Goal: Submit feedback/report problem: Submit feedback/report problem

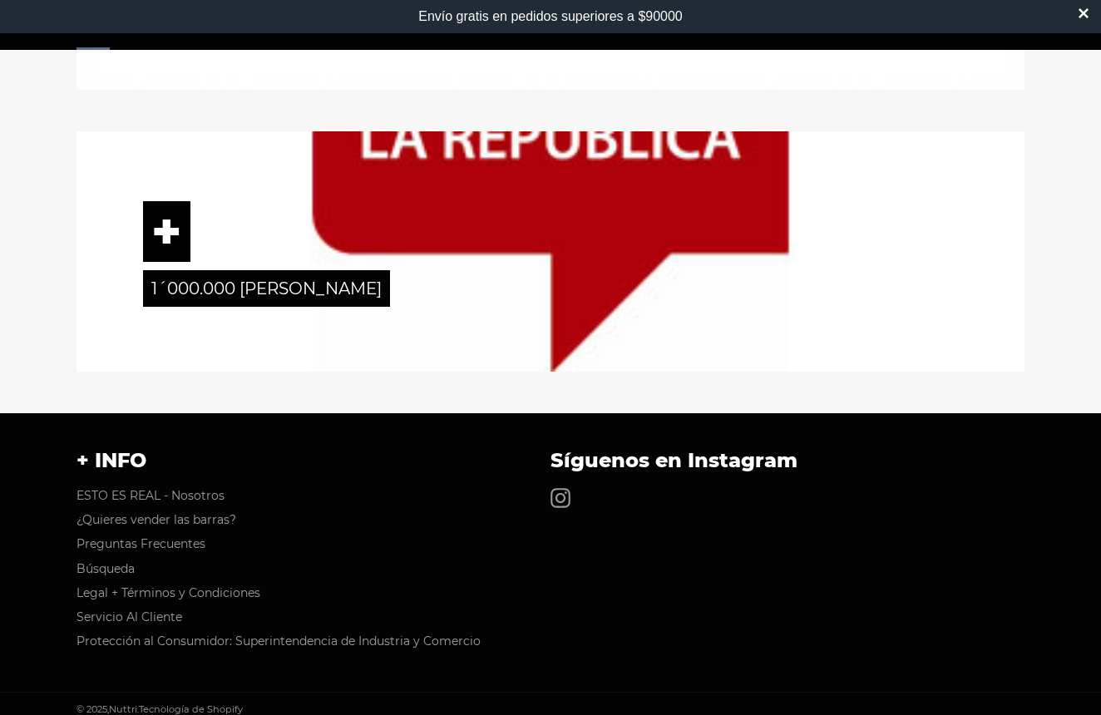
scroll to position [2574, 0]
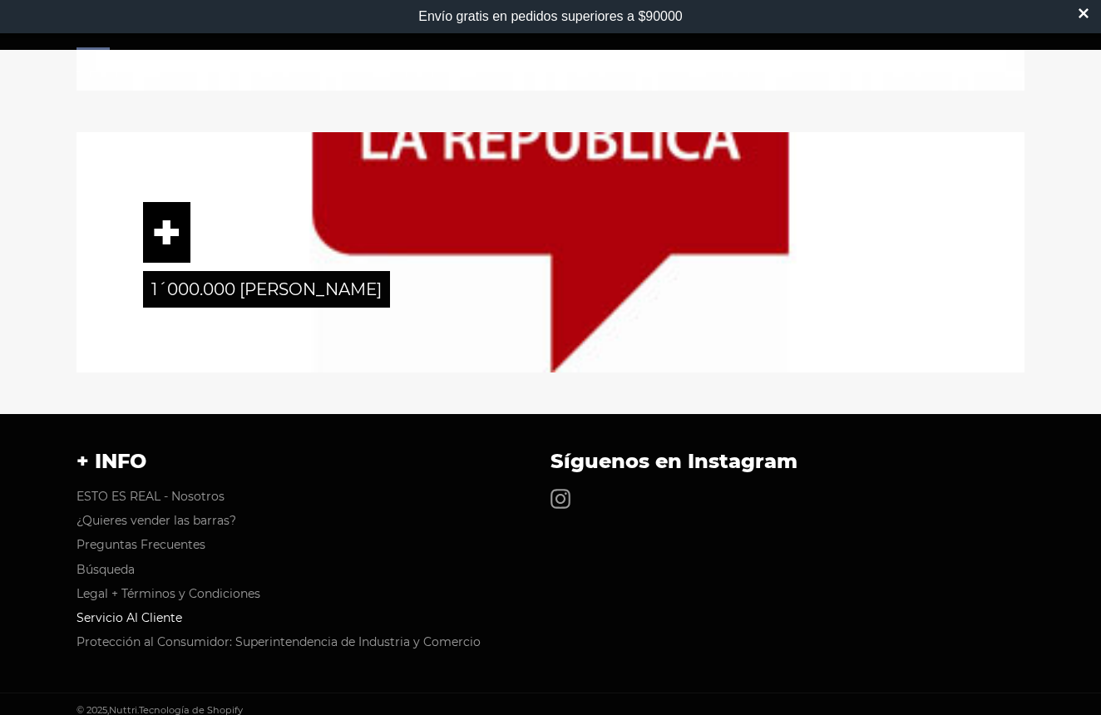
click at [146, 611] on link "Servicio Al Cliente" at bounding box center [130, 618] width 106 height 15
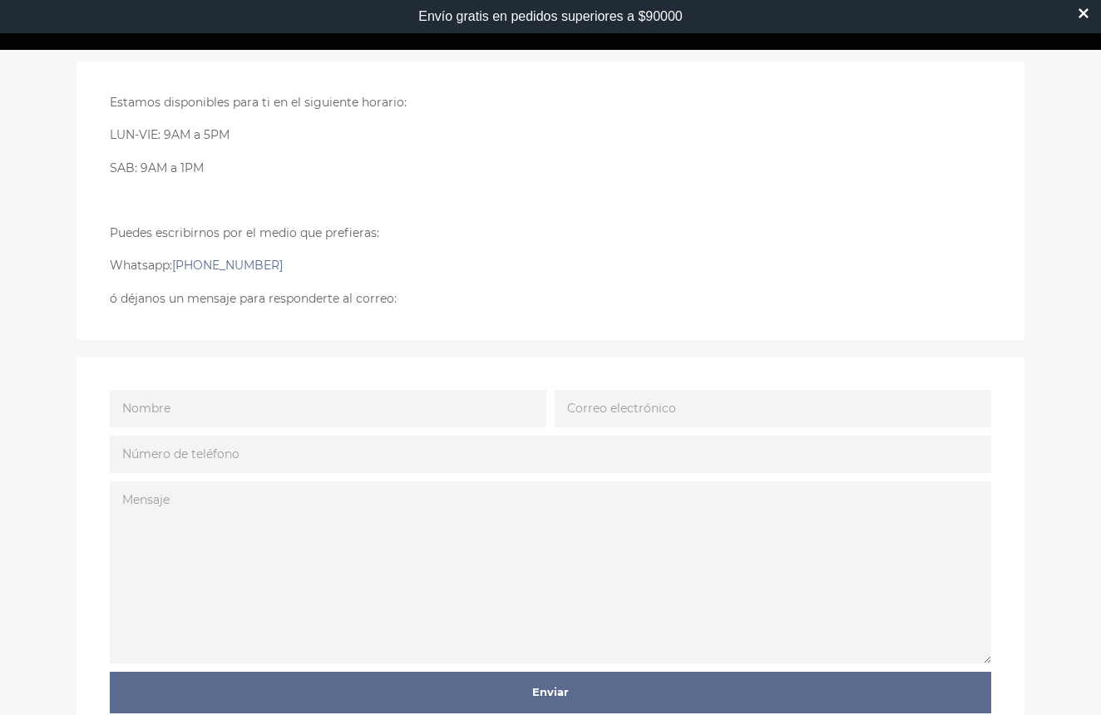
scroll to position [208, 0]
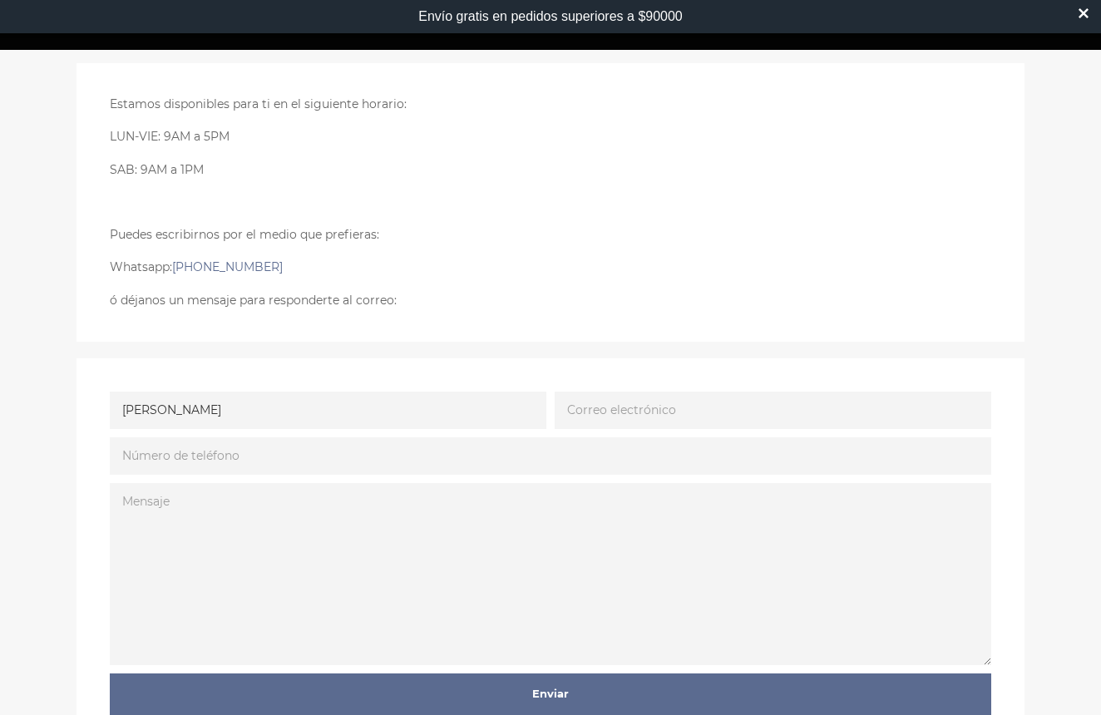
type input "Claudi"
click at [284, 420] on input "Claudia" at bounding box center [328, 410] width 437 height 37
type input "Claudia Rubiano"
type input "clauchelo@gmail.com"
type input "3118130364"
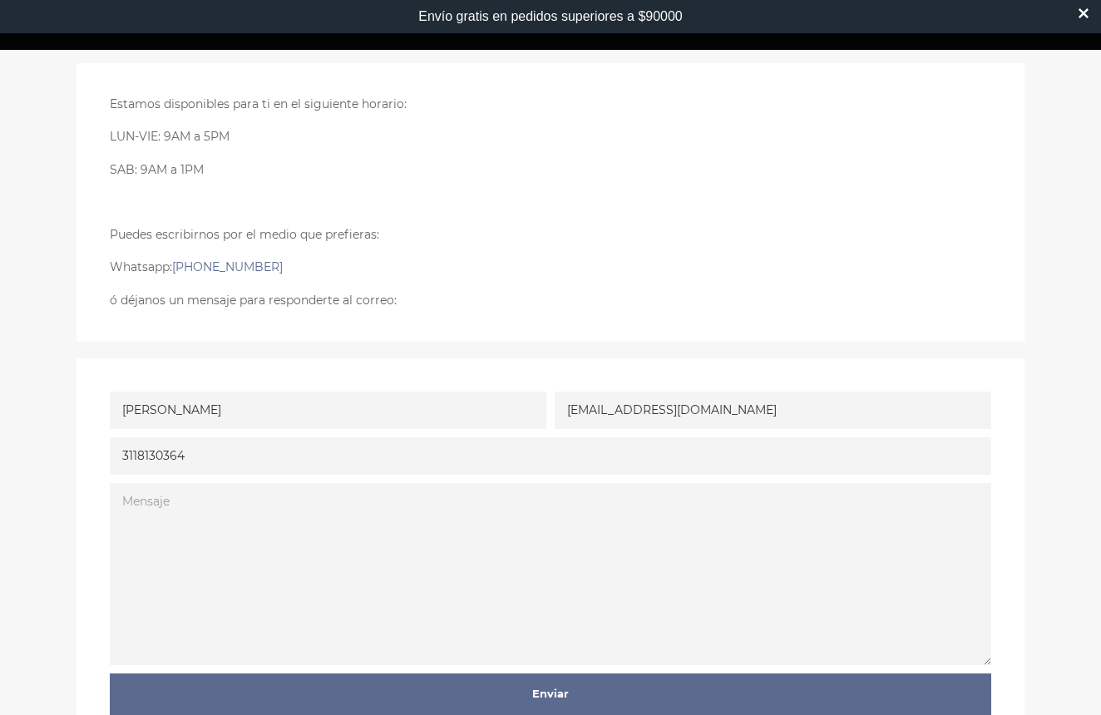
click at [184, 494] on textarea "Mensaje" at bounding box center [551, 574] width 882 height 182
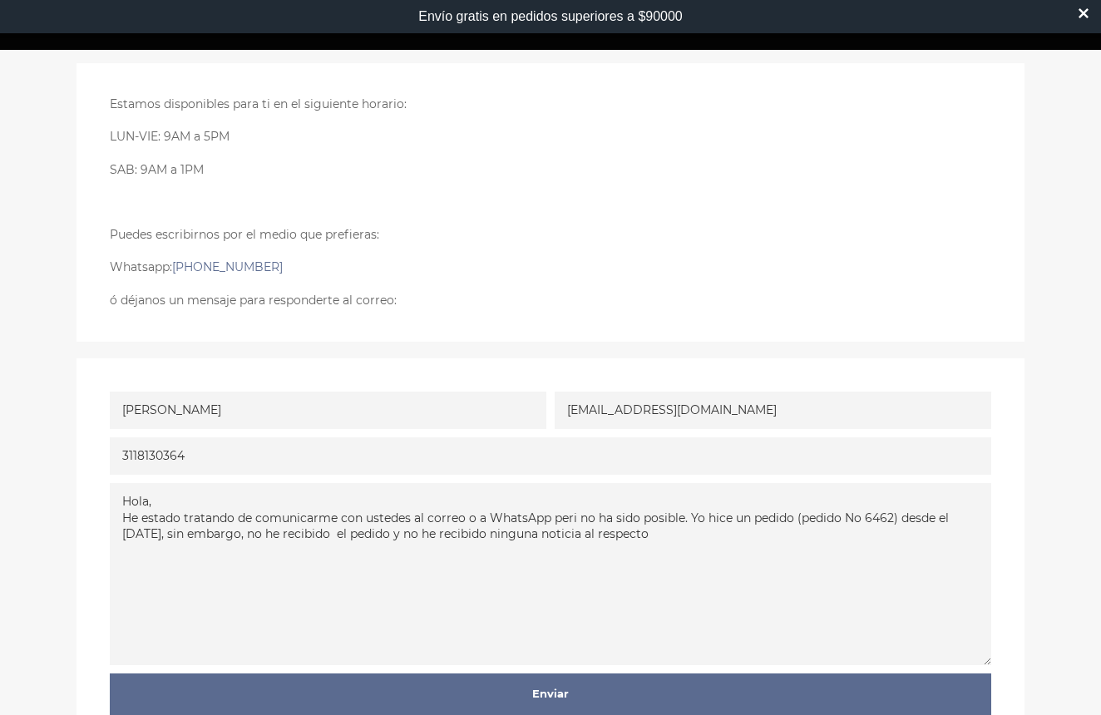
click at [467, 518] on textarea "Hola, He estado tratando de comunicarme con ustedes al correo o a WhatsApp peri…" at bounding box center [551, 574] width 882 height 182
paste textarea "servicioalcliente@nuttri.co>"
click at [741, 522] on textarea "Hola, He estado tratando de comunicarme con ustedes al correo (servicioalclient…" at bounding box center [551, 574] width 882 height 182
click at [825, 537] on textarea "Hola, He estado tratando de comunicarme con ustedes al correo (servicioalclient…" at bounding box center [551, 574] width 882 height 182
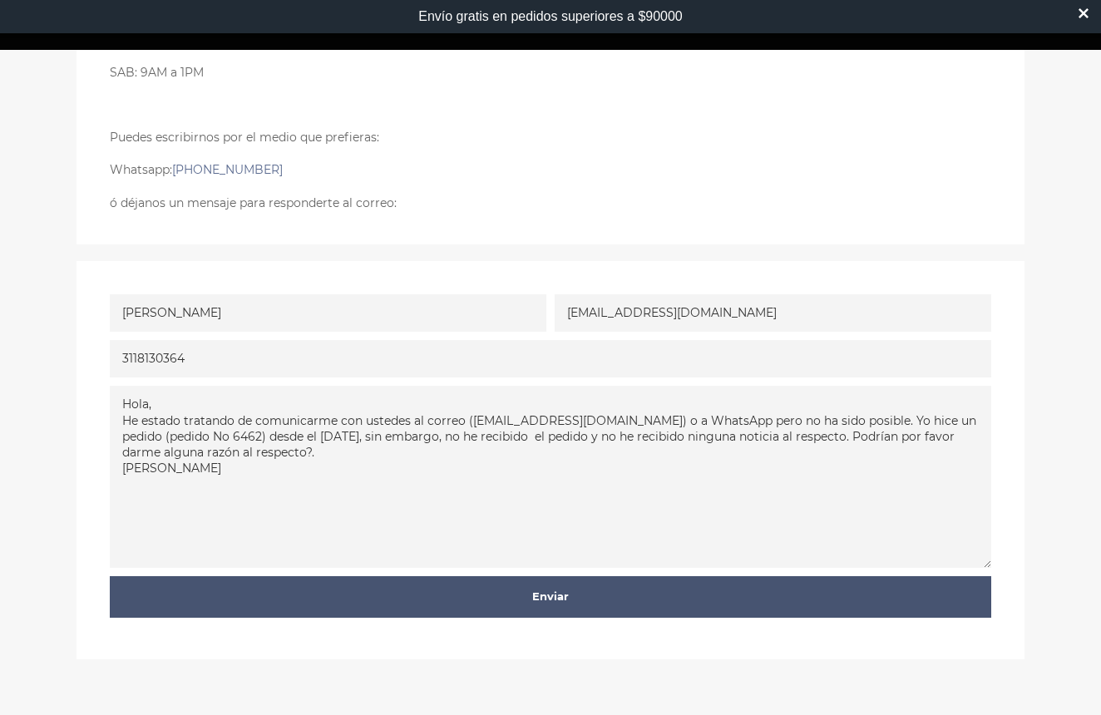
scroll to position [314, 0]
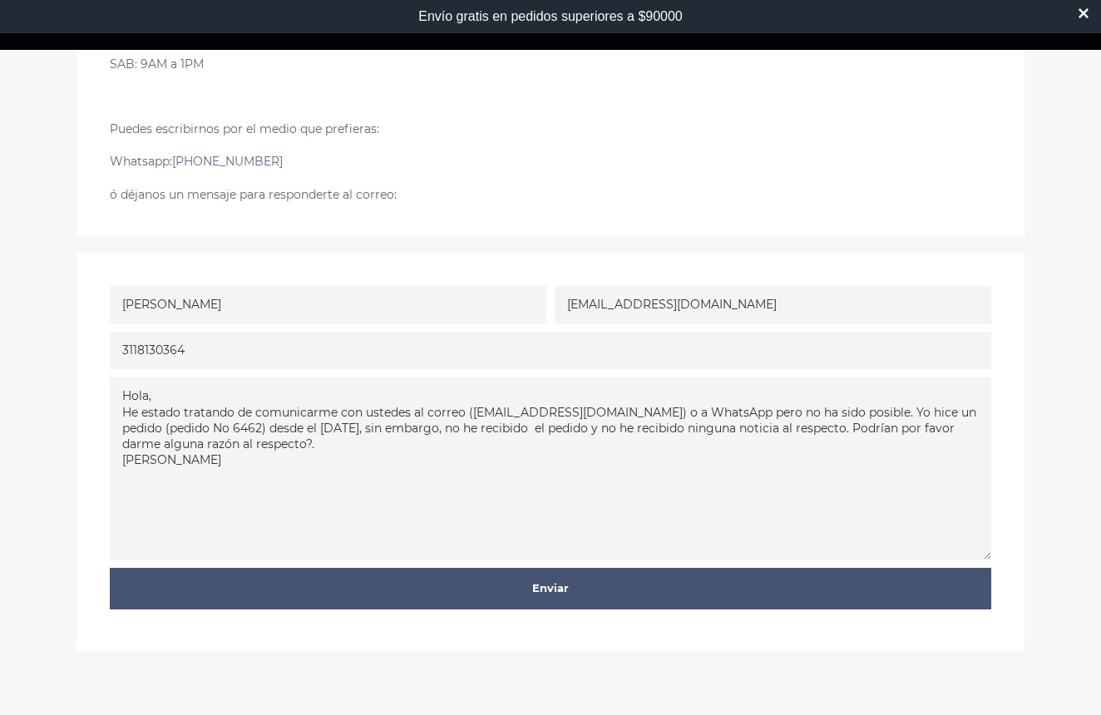
type textarea "Hola, He estado tratando de comunicarme con ustedes al correo (servicioalclient…"
click at [552, 591] on input "Enviar" at bounding box center [551, 589] width 882 height 42
